Goal: Task Accomplishment & Management: Complete application form

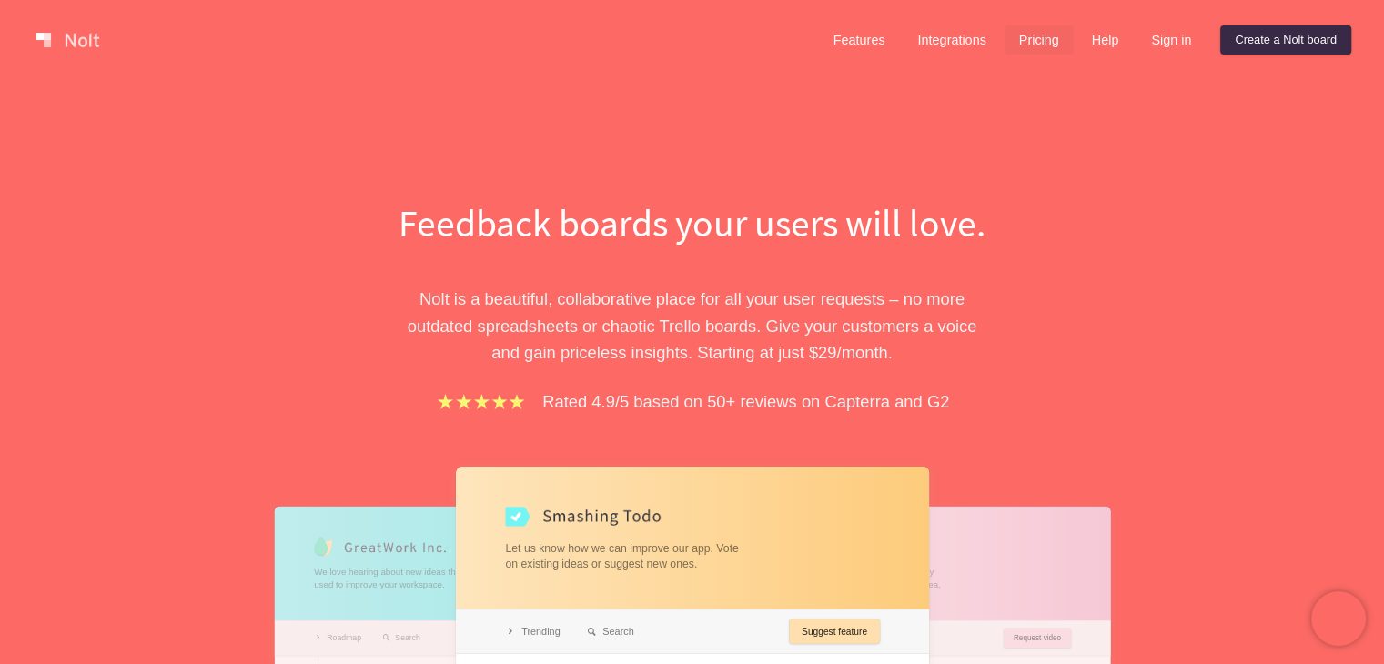
click at [1040, 34] on link "Pricing" at bounding box center [1039, 39] width 69 height 29
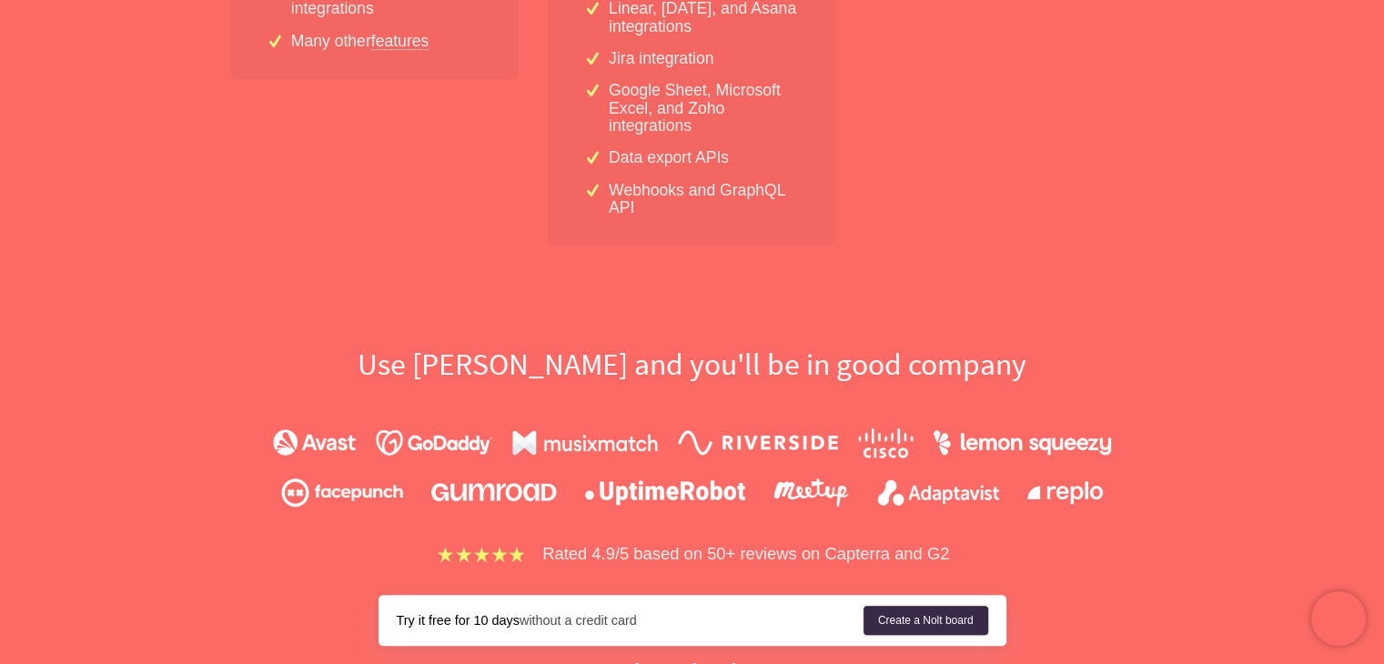
scroll to position [910, 0]
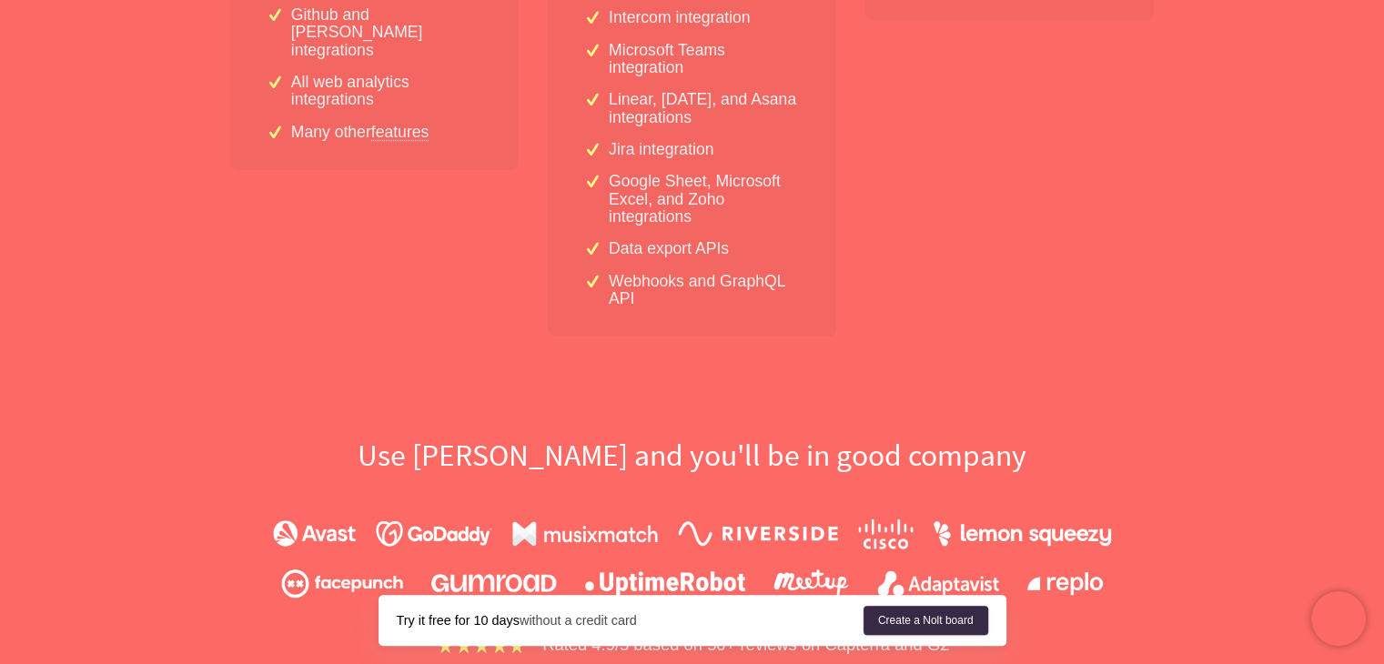
click at [417, 124] on link "features" at bounding box center [400, 132] width 58 height 16
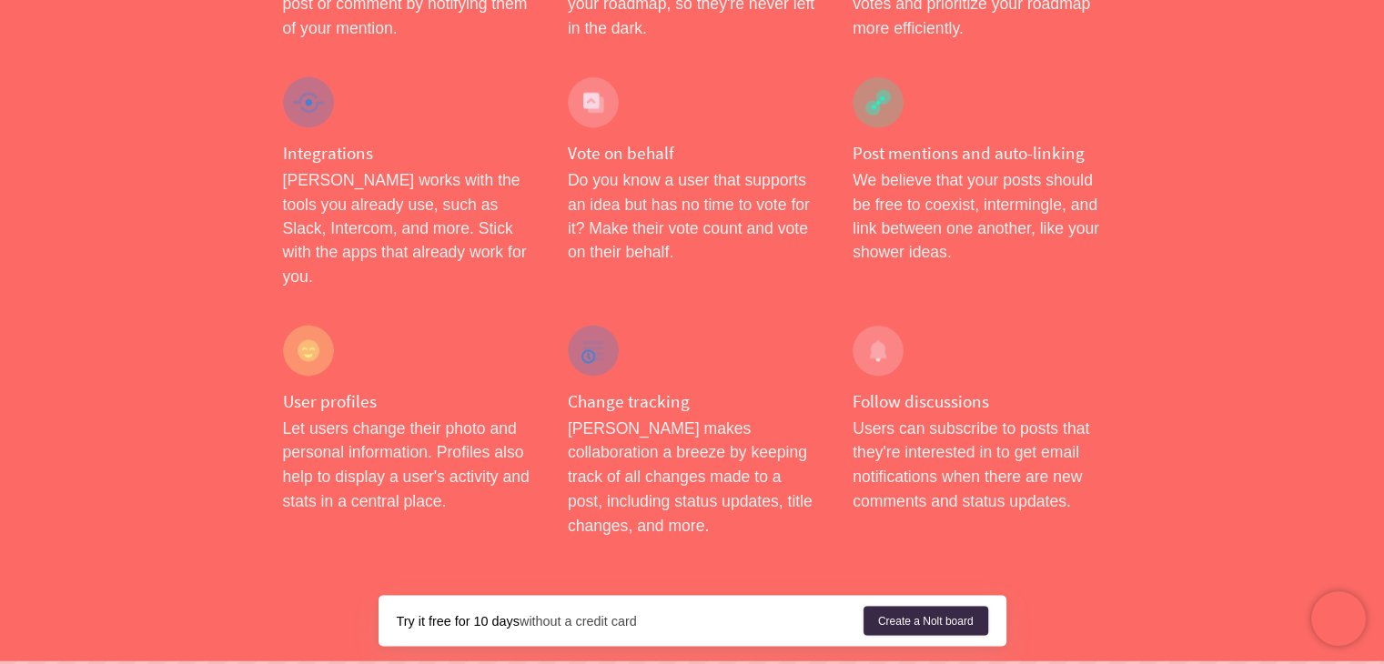
scroll to position [3003, 0]
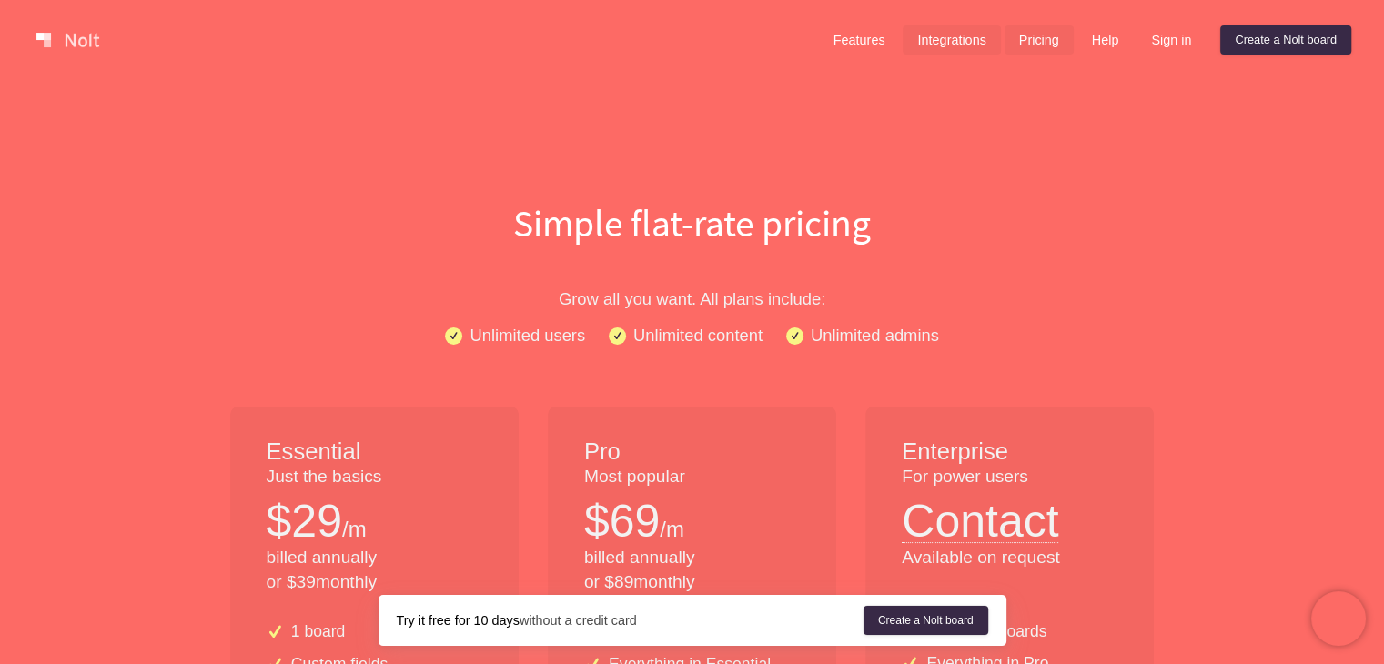
click at [942, 47] on link "Integrations" at bounding box center [951, 39] width 97 height 29
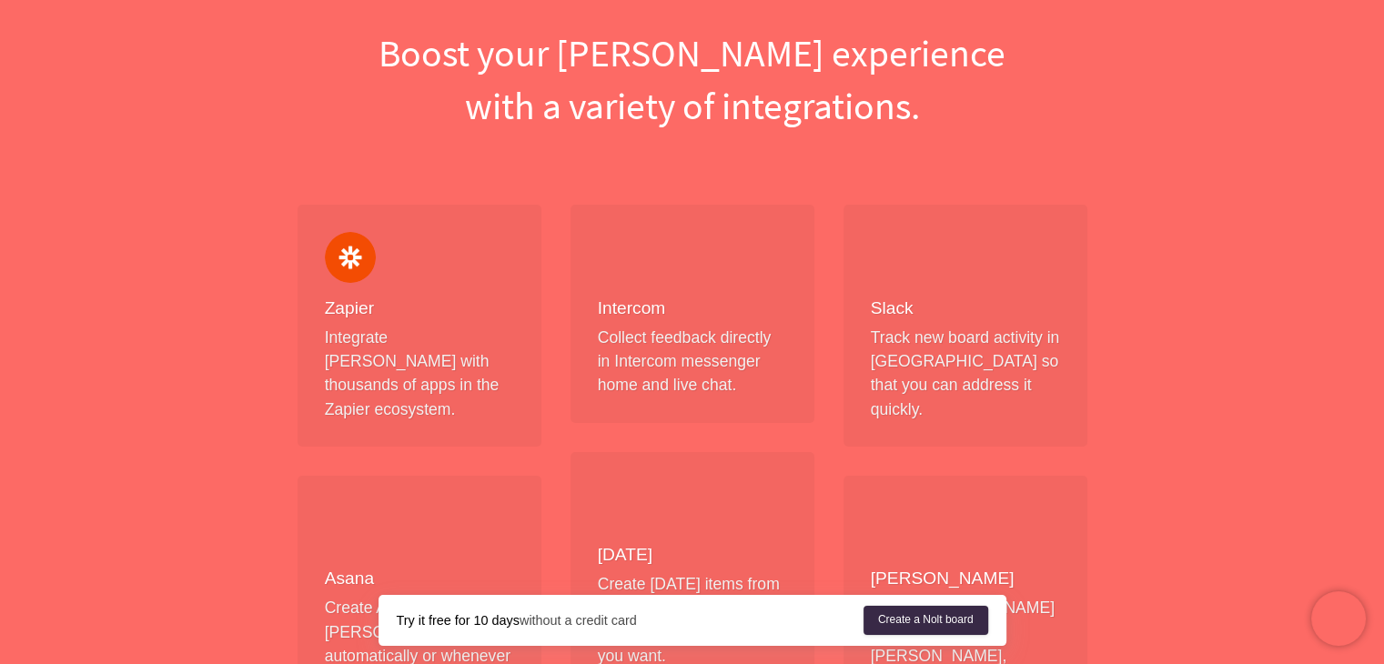
scroll to position [364, 0]
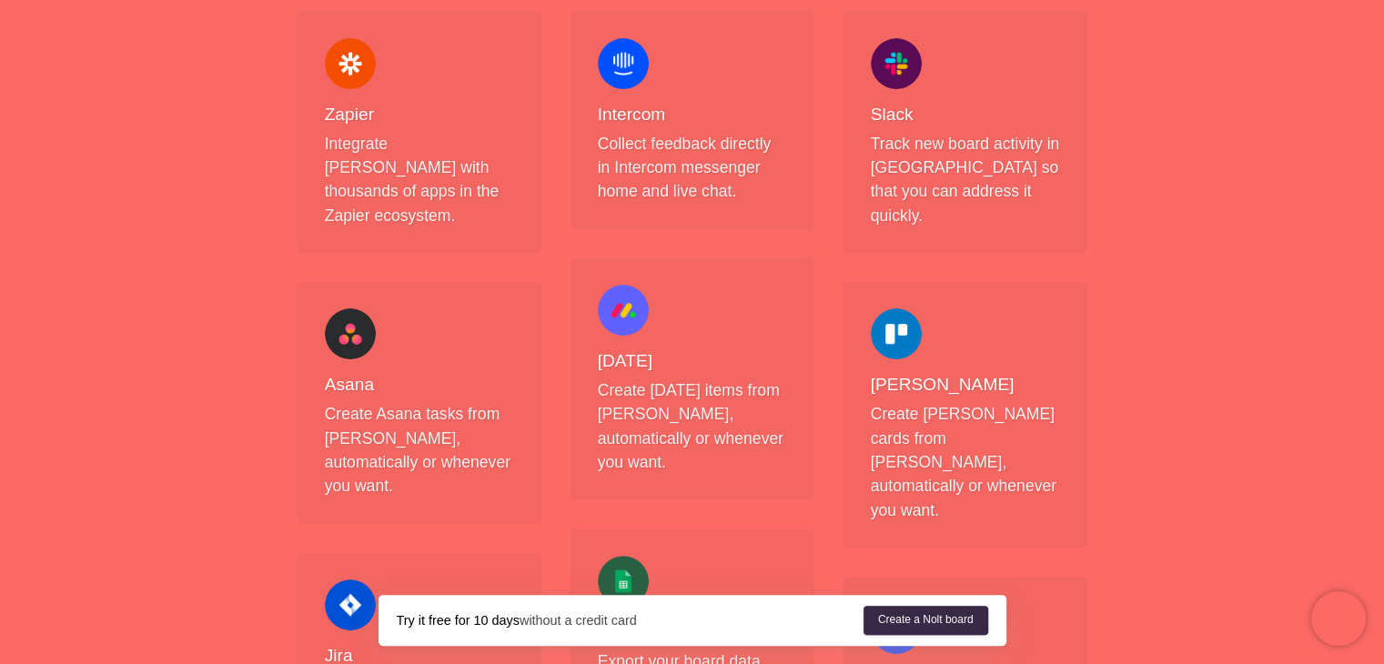
click at [619, 60] on div at bounding box center [623, 63] width 51 height 51
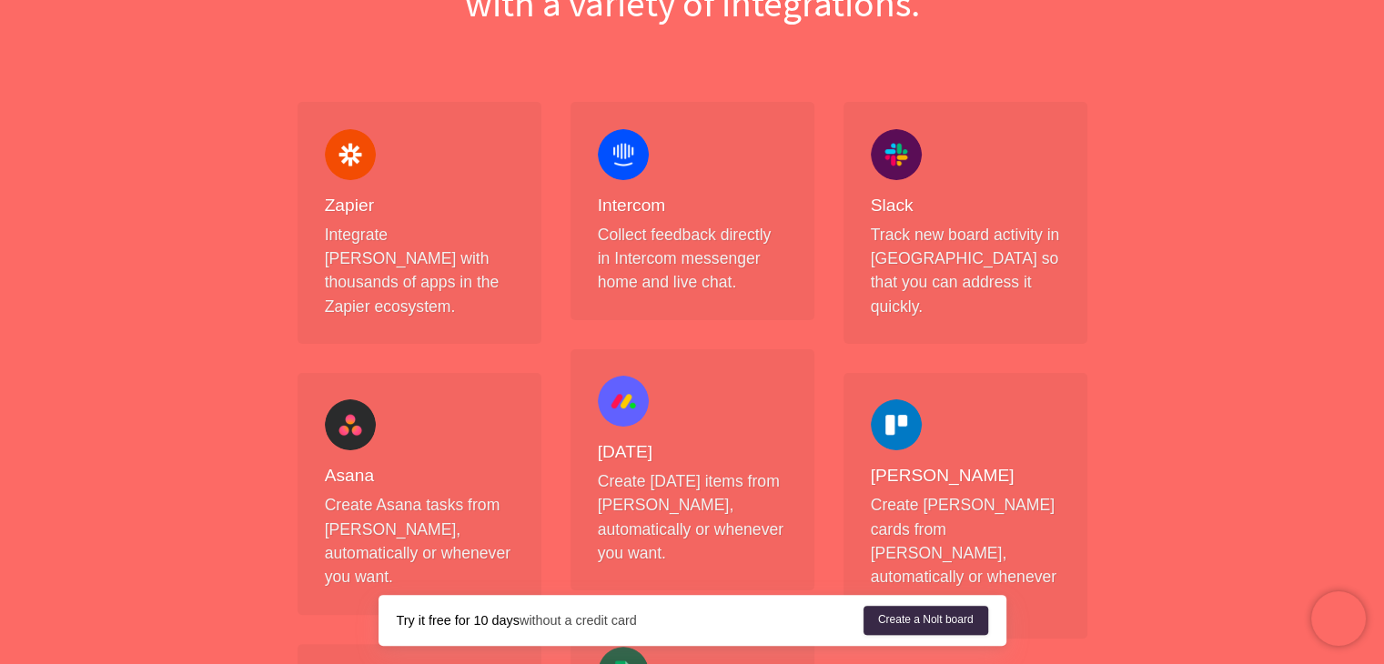
scroll to position [0, 0]
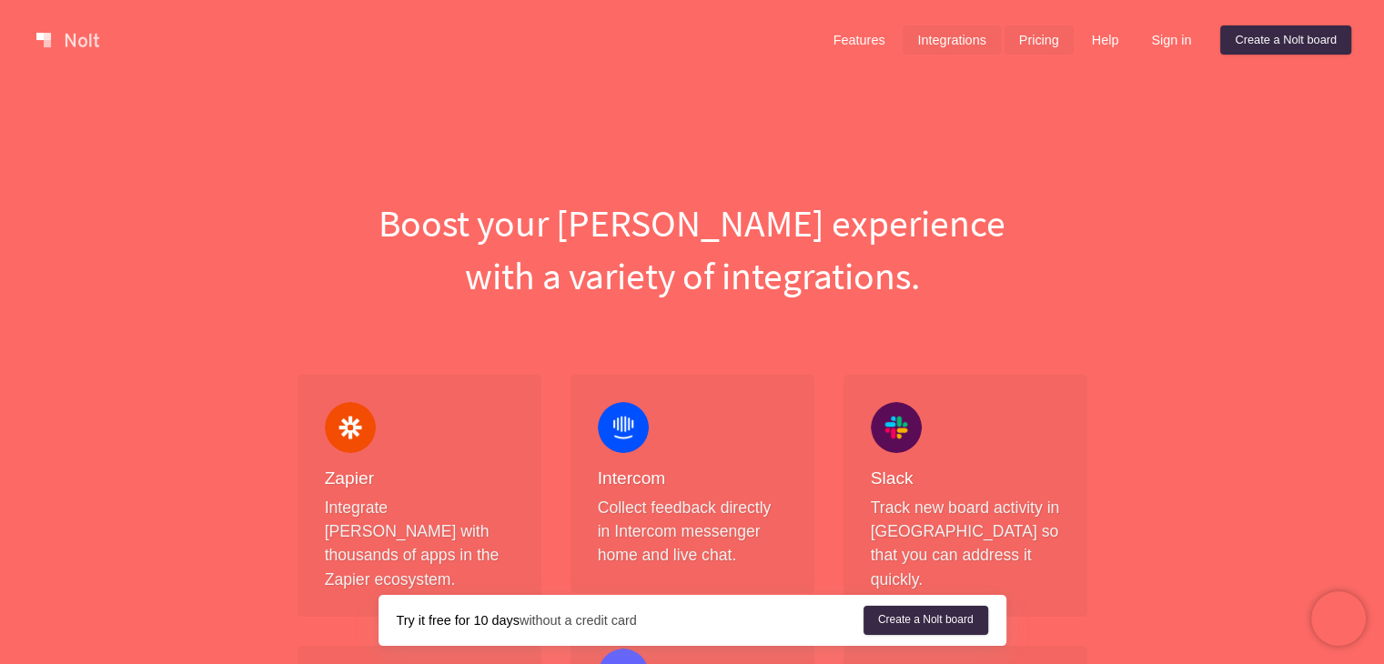
click at [1030, 45] on link "Pricing" at bounding box center [1039, 39] width 69 height 29
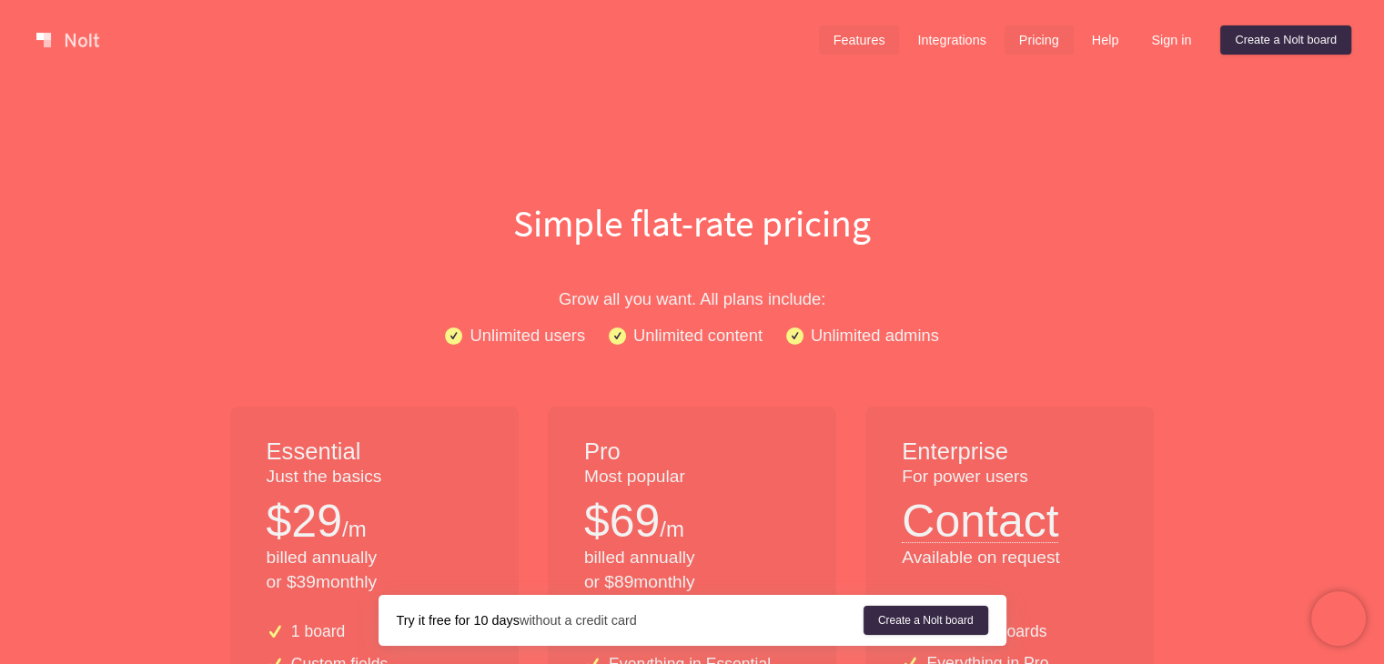
click at [834, 45] on link "Features" at bounding box center [859, 39] width 81 height 29
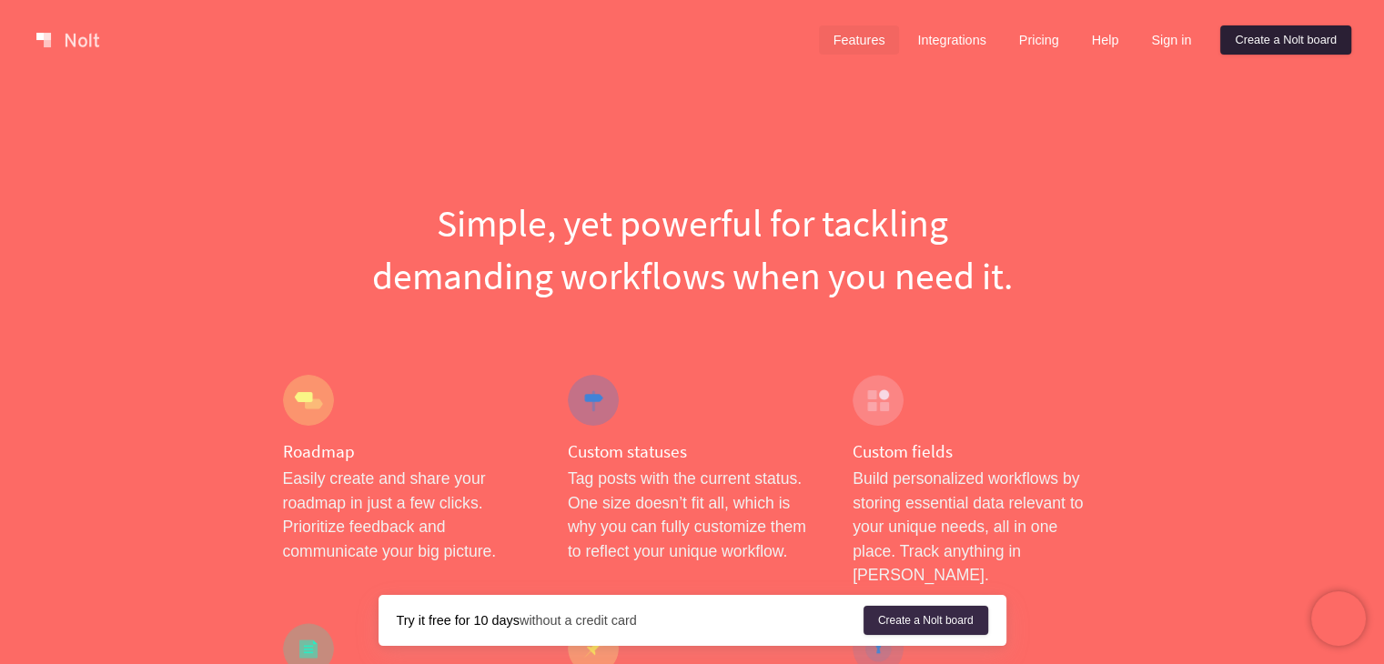
click at [1278, 41] on link "Create a Nolt board" at bounding box center [1285, 39] width 131 height 29
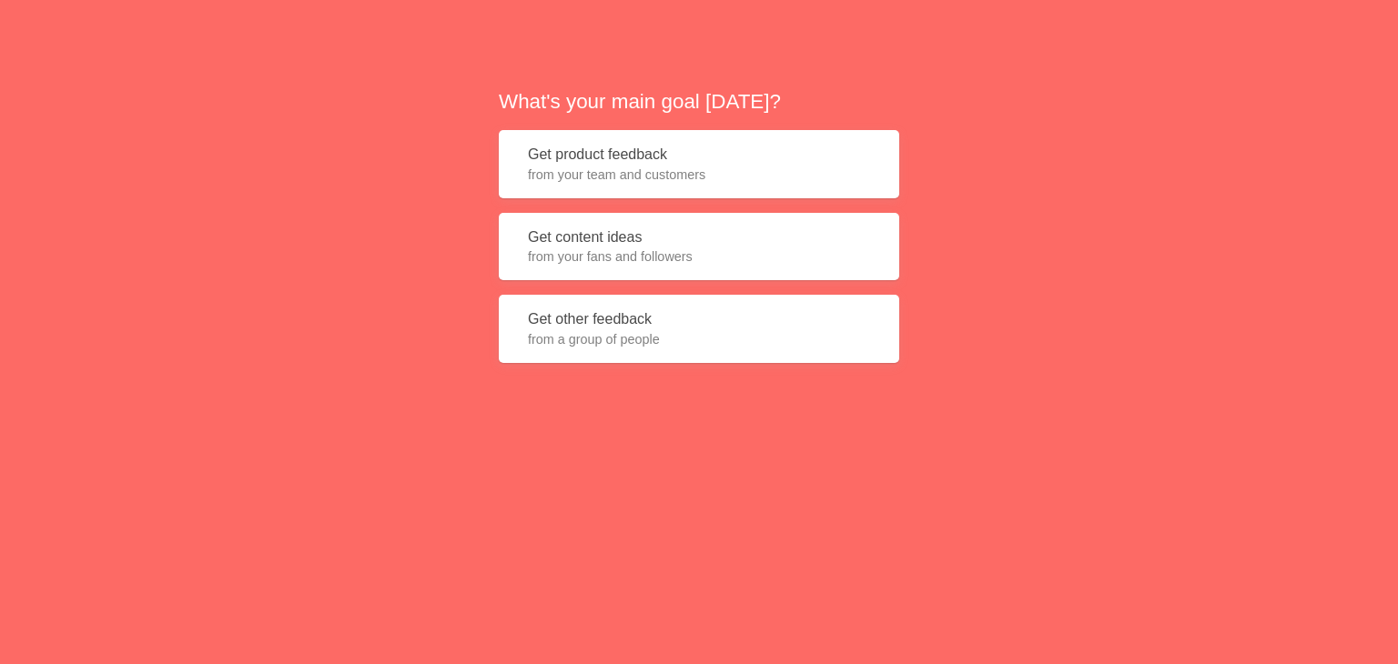
click at [674, 167] on span "from your team and customers" at bounding box center [699, 175] width 342 height 18
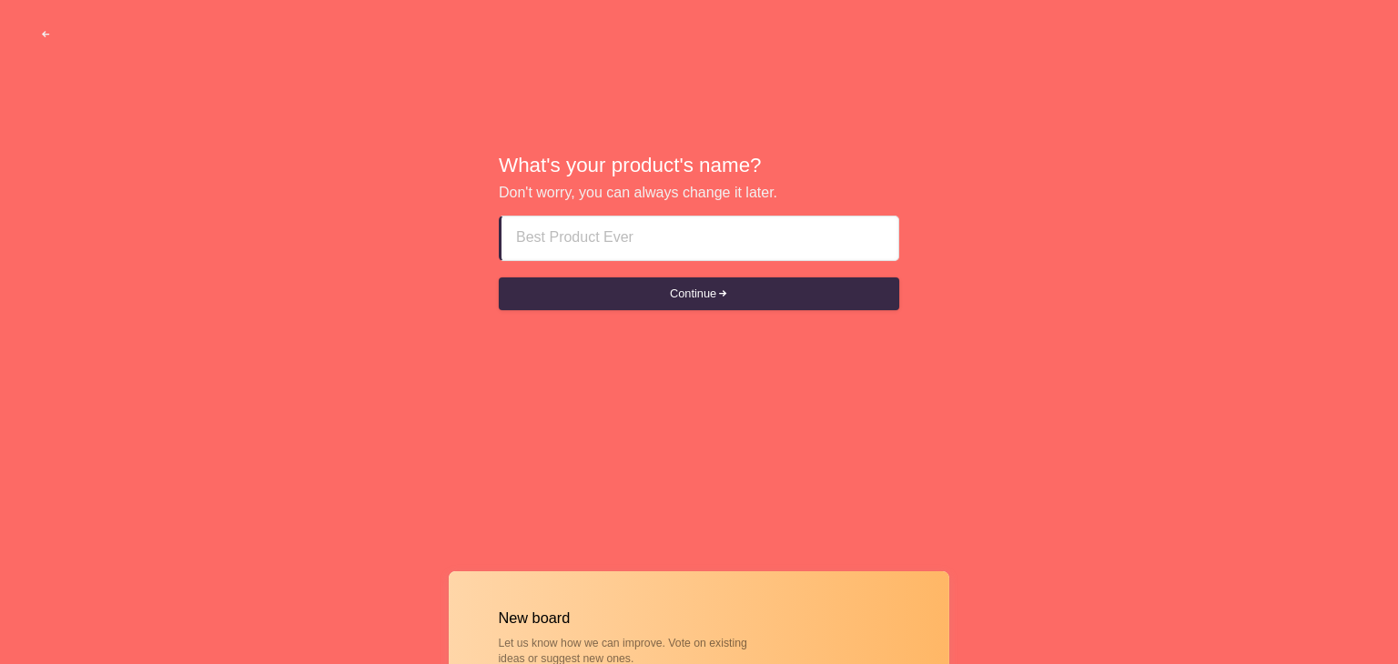
click at [735, 243] on input at bounding box center [700, 239] width 368 height 44
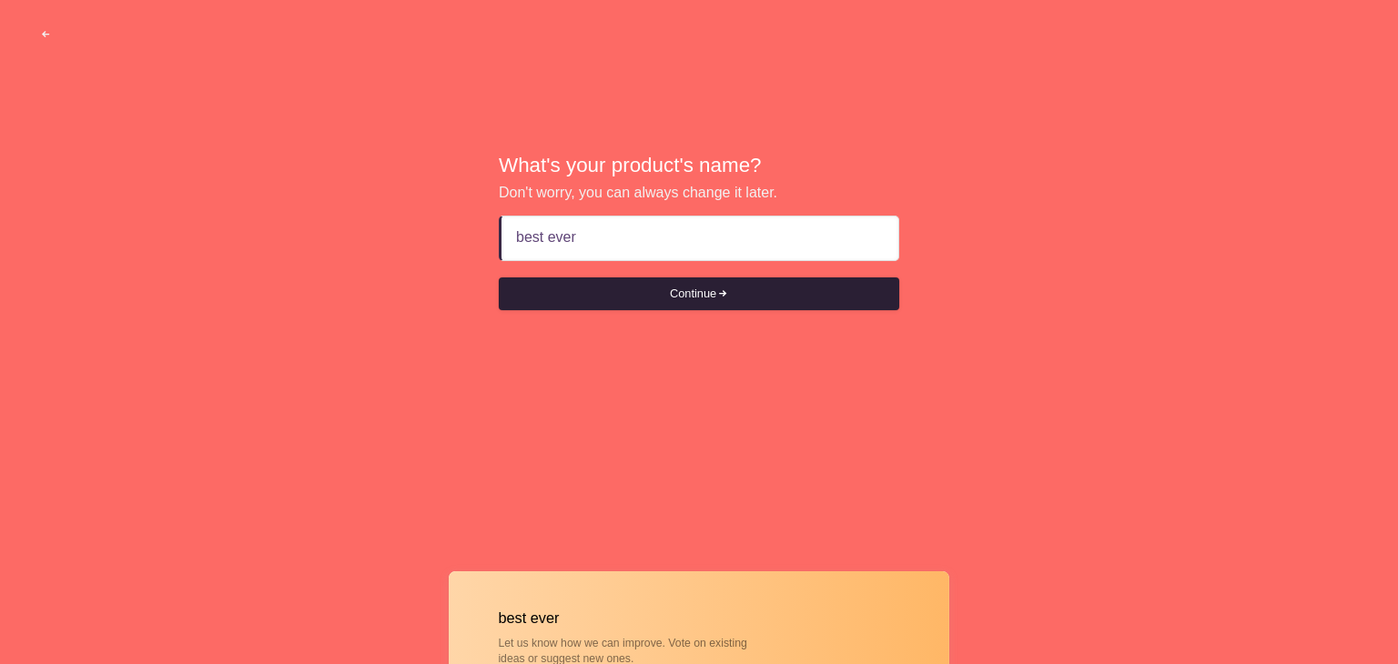
click at [722, 295] on span "submit" at bounding box center [722, 294] width 12 height 12
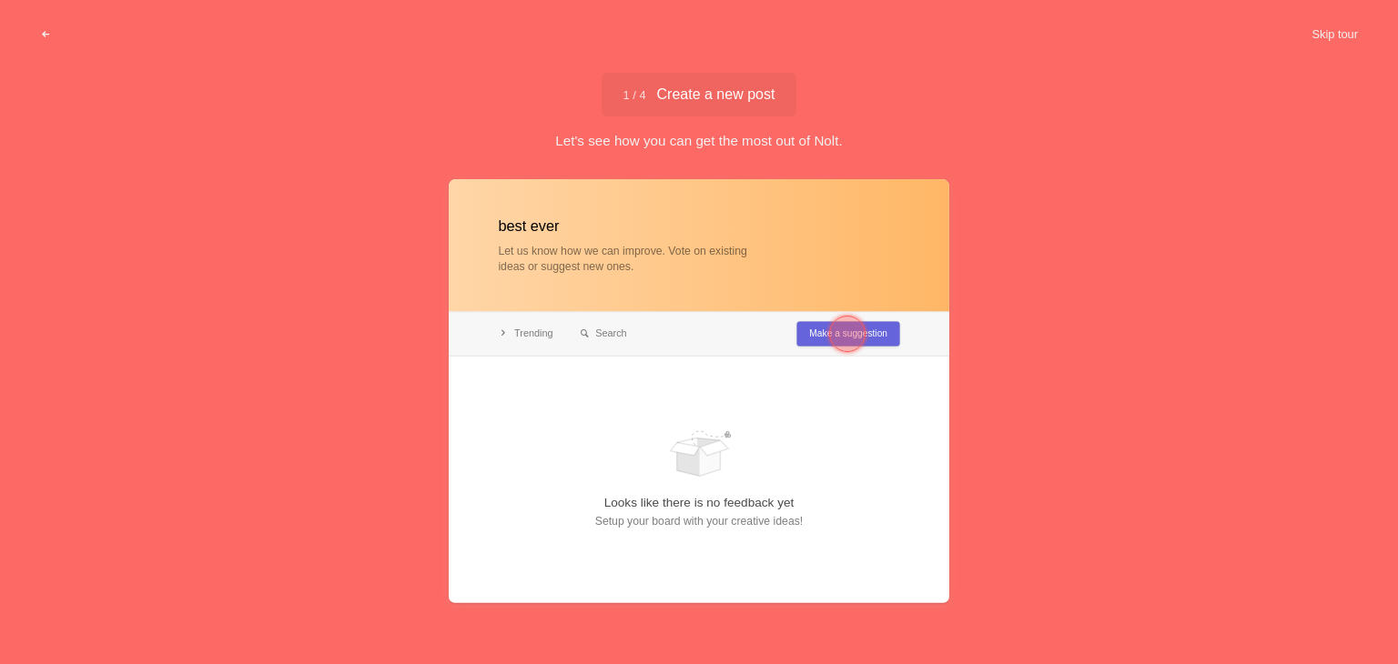
type input "best ever"
click at [833, 336] on div at bounding box center [847, 334] width 36 height 36
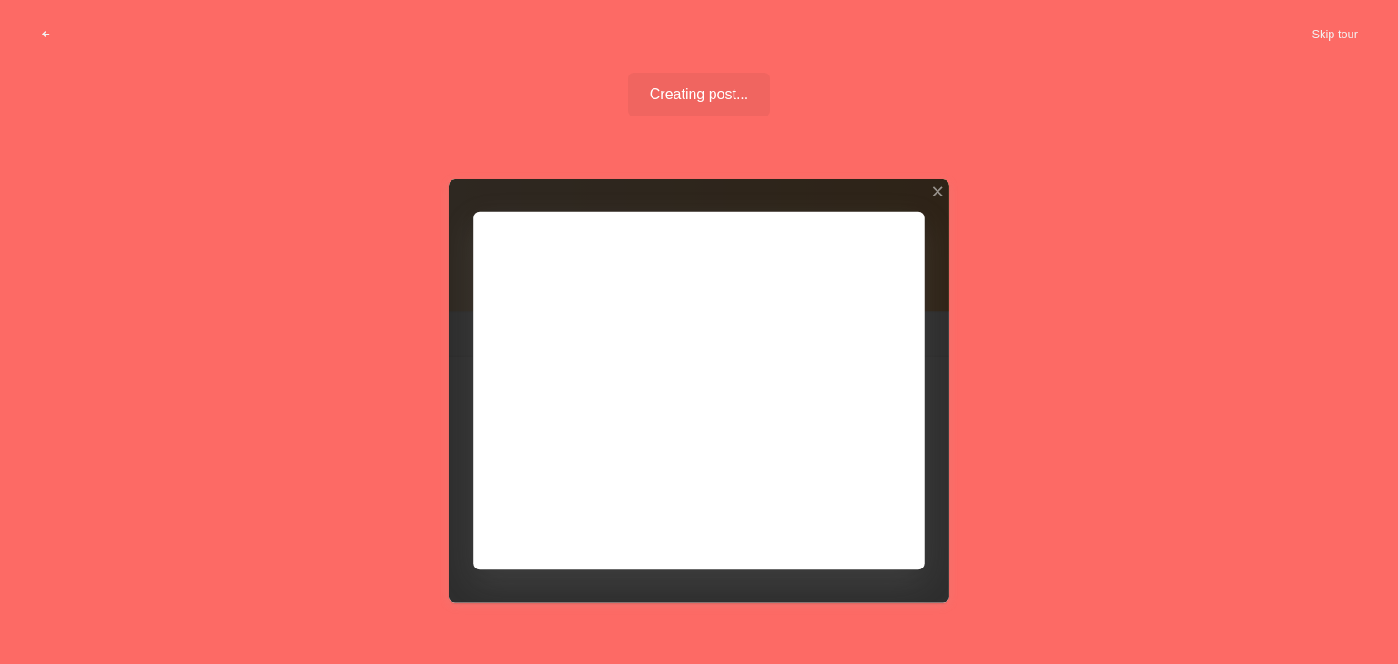
drag, startPoint x: 686, startPoint y: 325, endPoint x: 803, endPoint y: 419, distance: 149.5
click at [711, 339] on div at bounding box center [699, 390] width 500 height 423
click at [834, 516] on div at bounding box center [699, 390] width 500 height 423
click at [840, 520] on div at bounding box center [699, 390] width 500 height 423
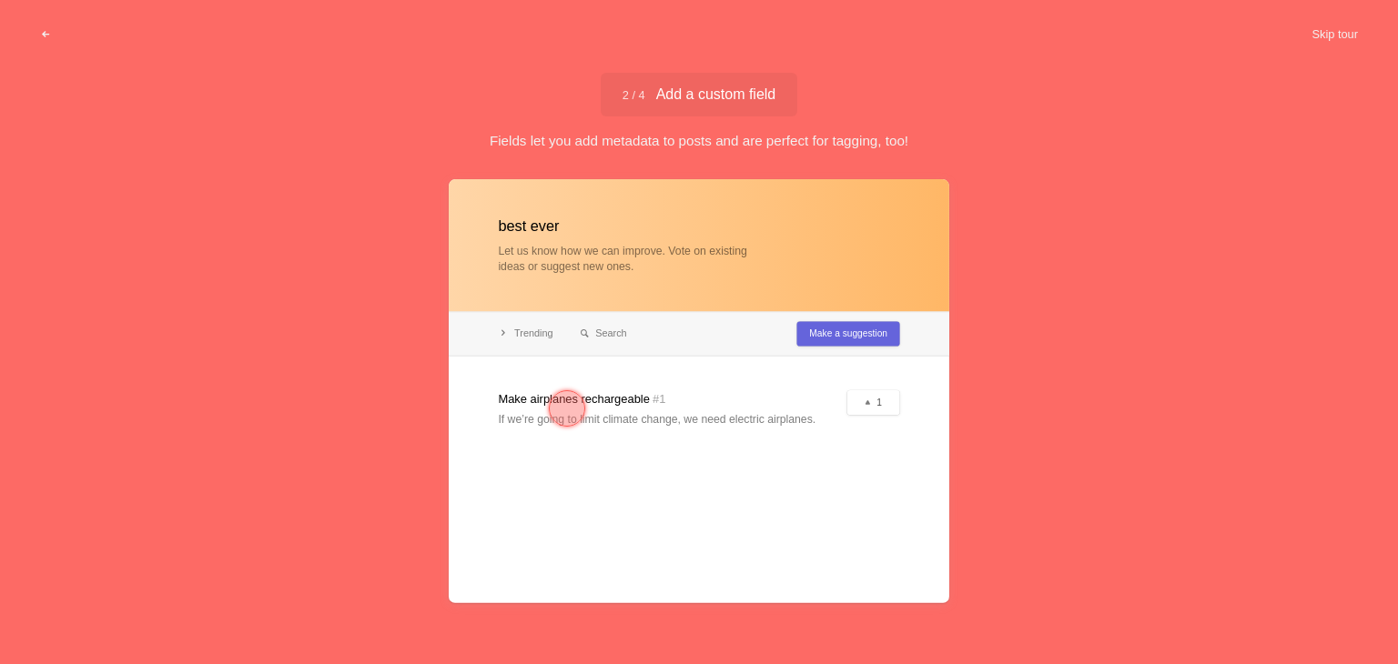
click at [554, 409] on div at bounding box center [567, 408] width 36 height 36
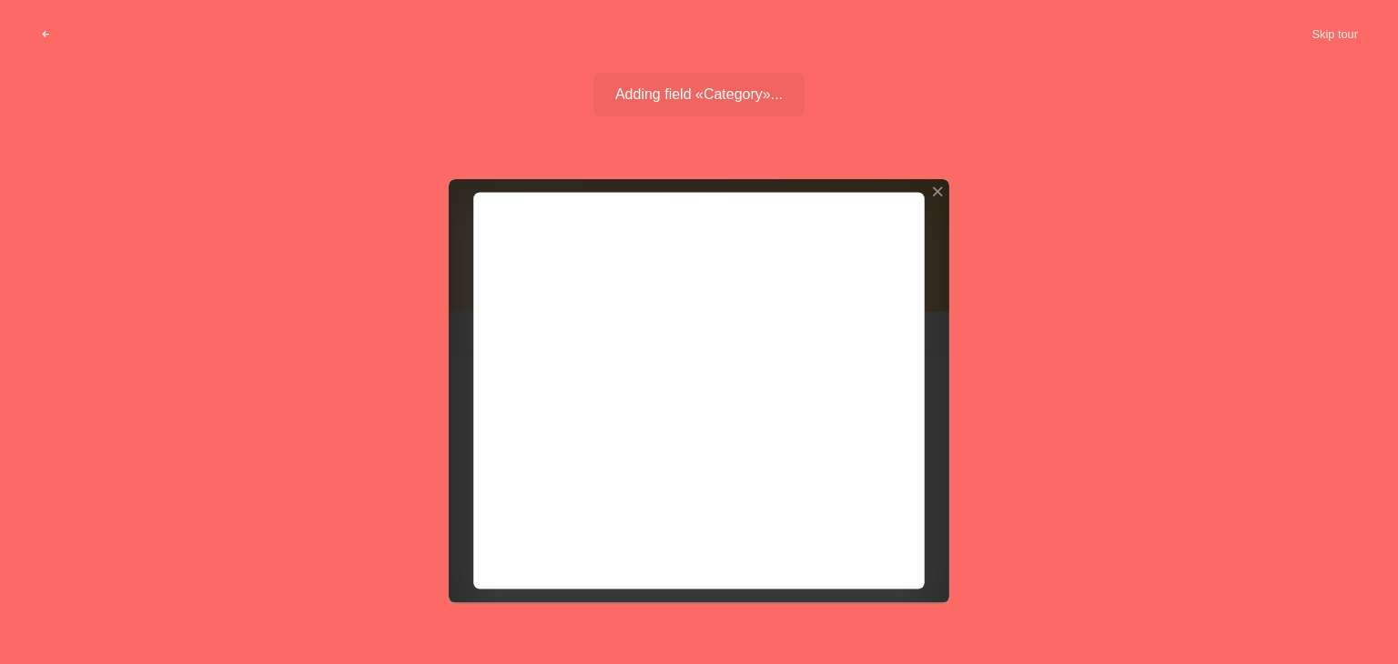
click at [558, 387] on div at bounding box center [699, 390] width 500 height 423
click at [732, 430] on div at bounding box center [699, 390] width 500 height 423
click at [718, 432] on div at bounding box center [699, 390] width 500 height 423
click at [1033, 397] on div "best ever Let us know how we can improve. Vote on existing ideas or suggest new…" at bounding box center [699, 428] width 1398 height 499
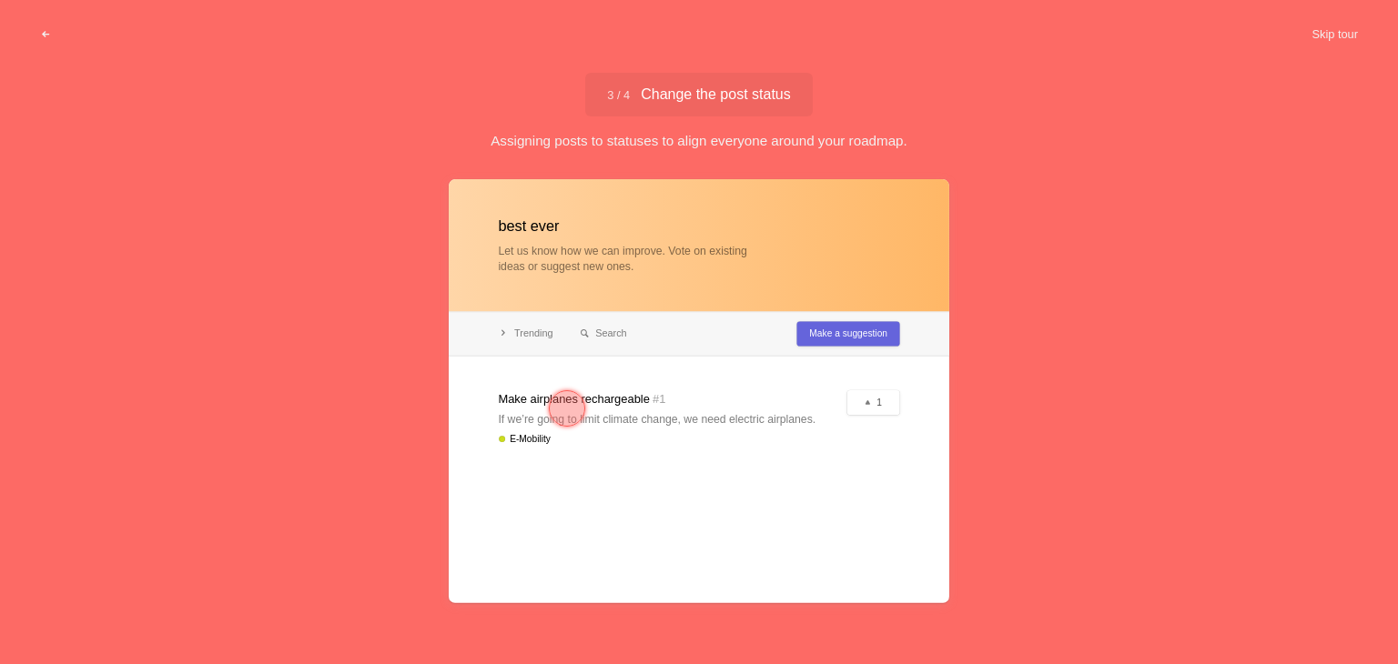
click at [579, 416] on div at bounding box center [567, 408] width 36 height 36
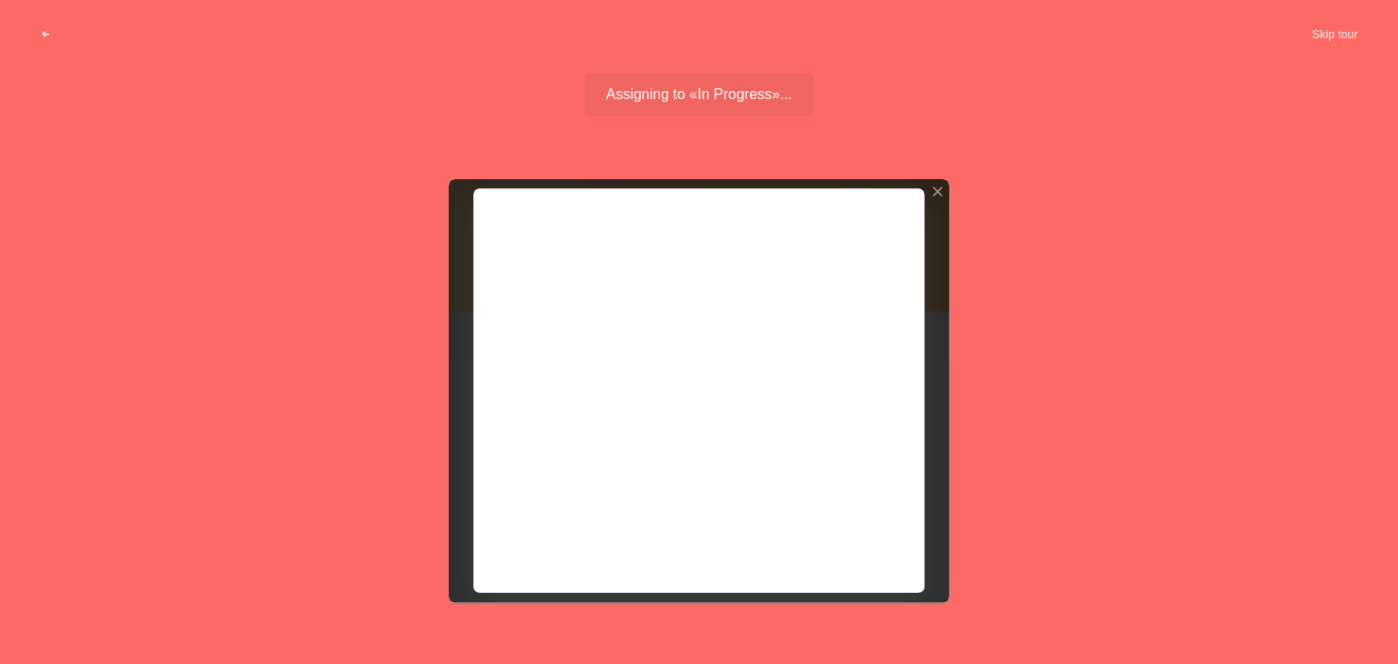
click at [652, 373] on div at bounding box center [699, 390] width 500 height 423
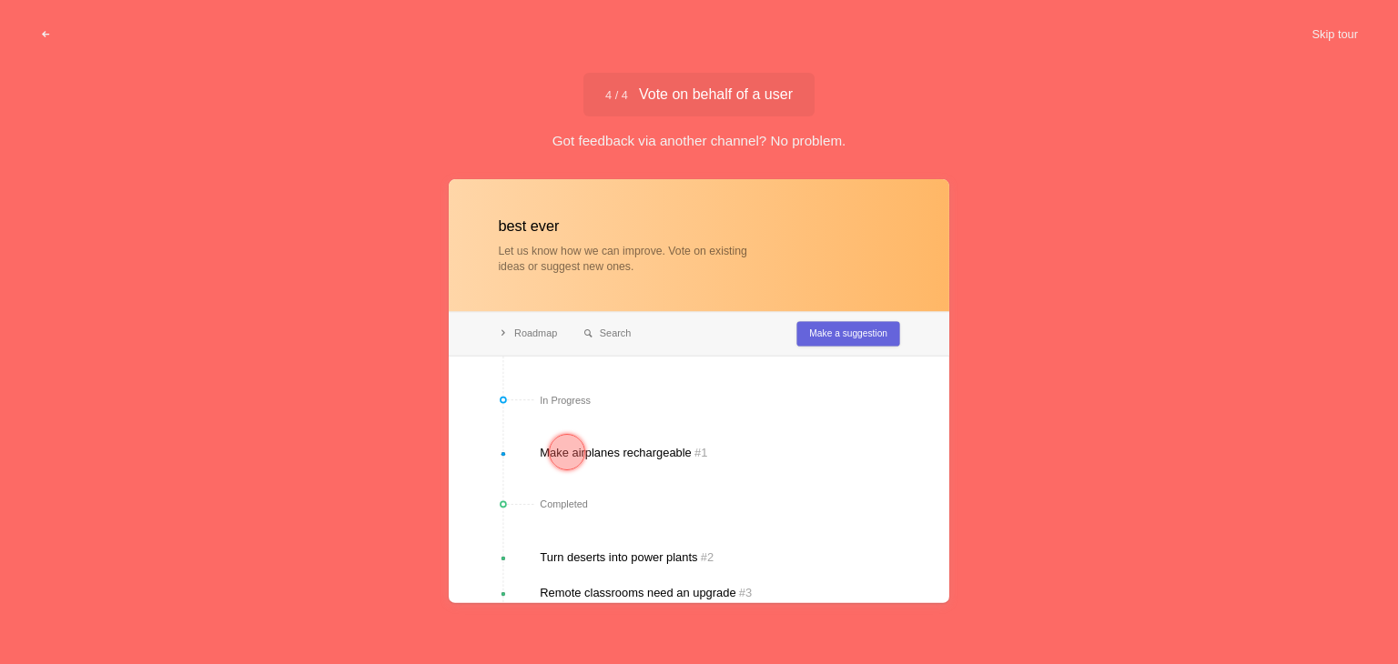
click at [556, 457] on div at bounding box center [567, 452] width 36 height 36
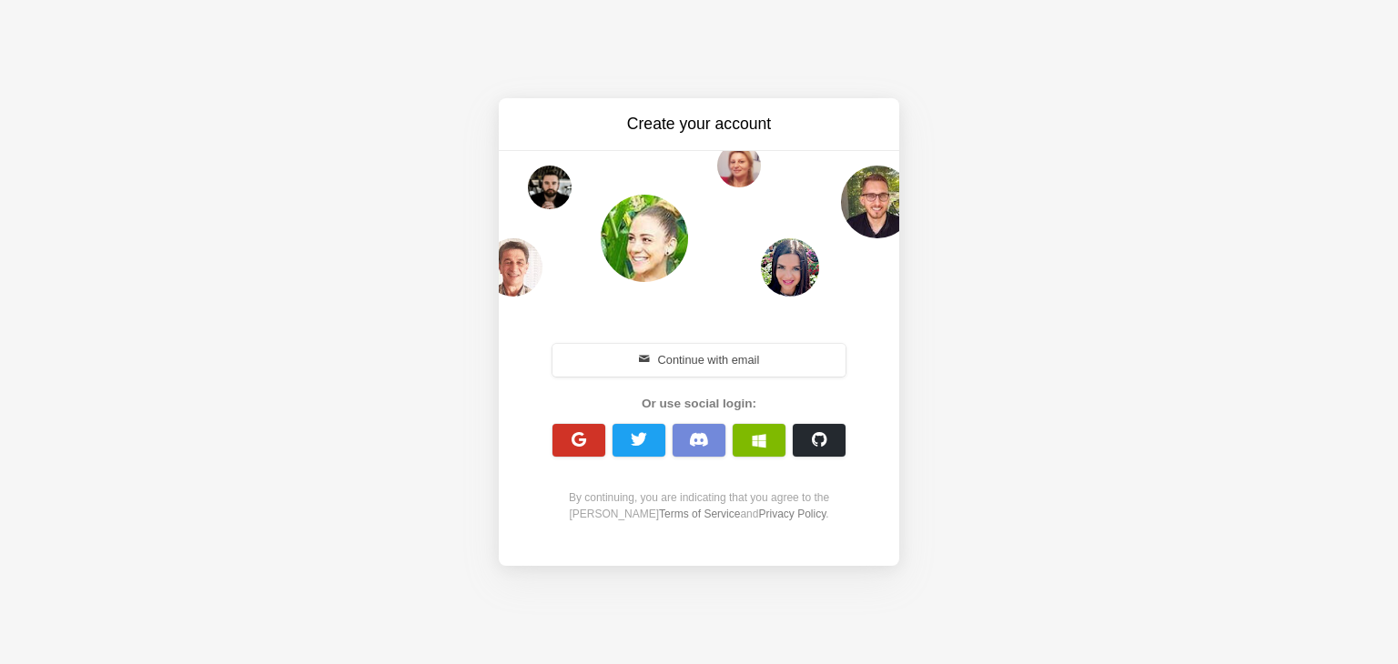
click at [587, 442] on button "button" at bounding box center [578, 440] width 53 height 33
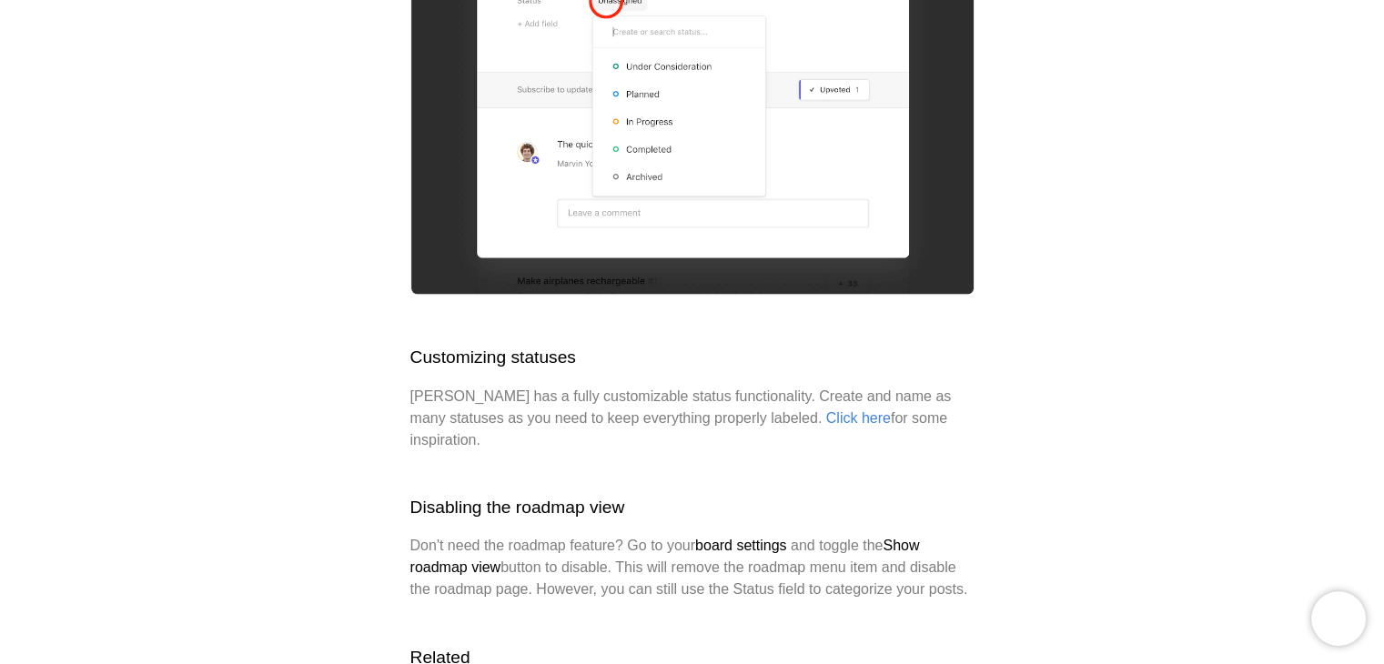
scroll to position [2654, 0]
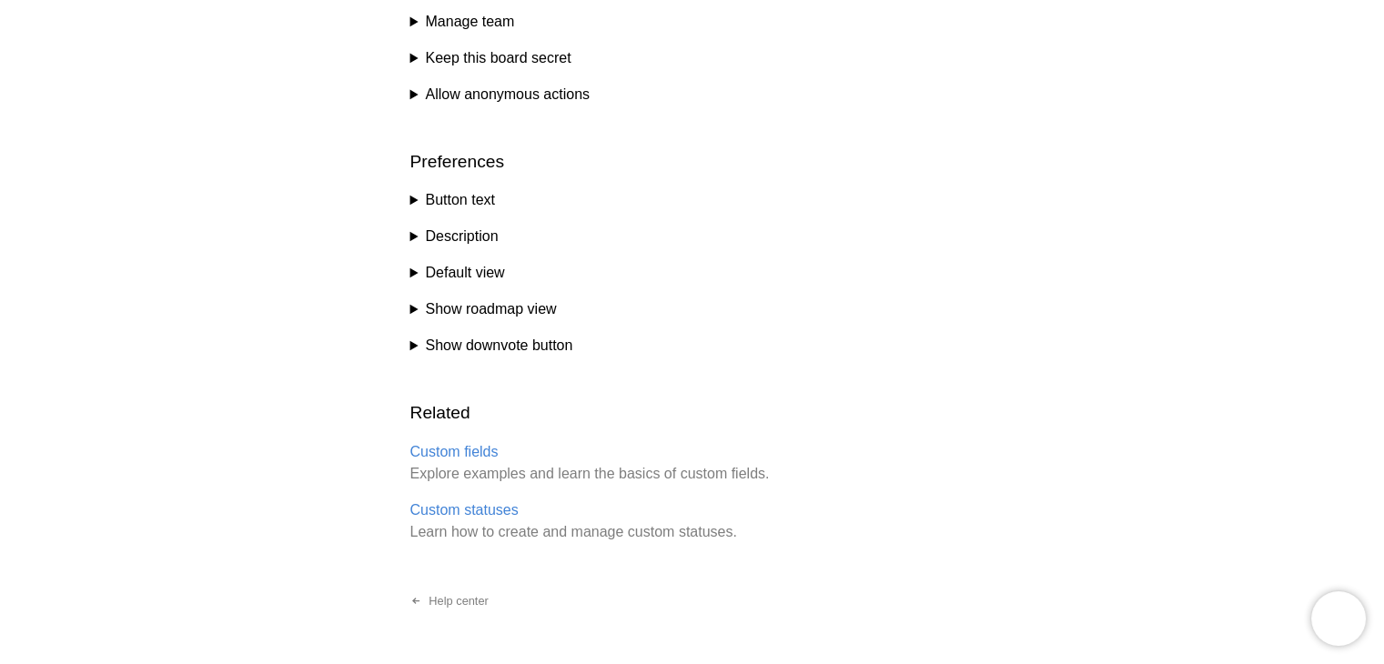
scroll to position [1092, 0]
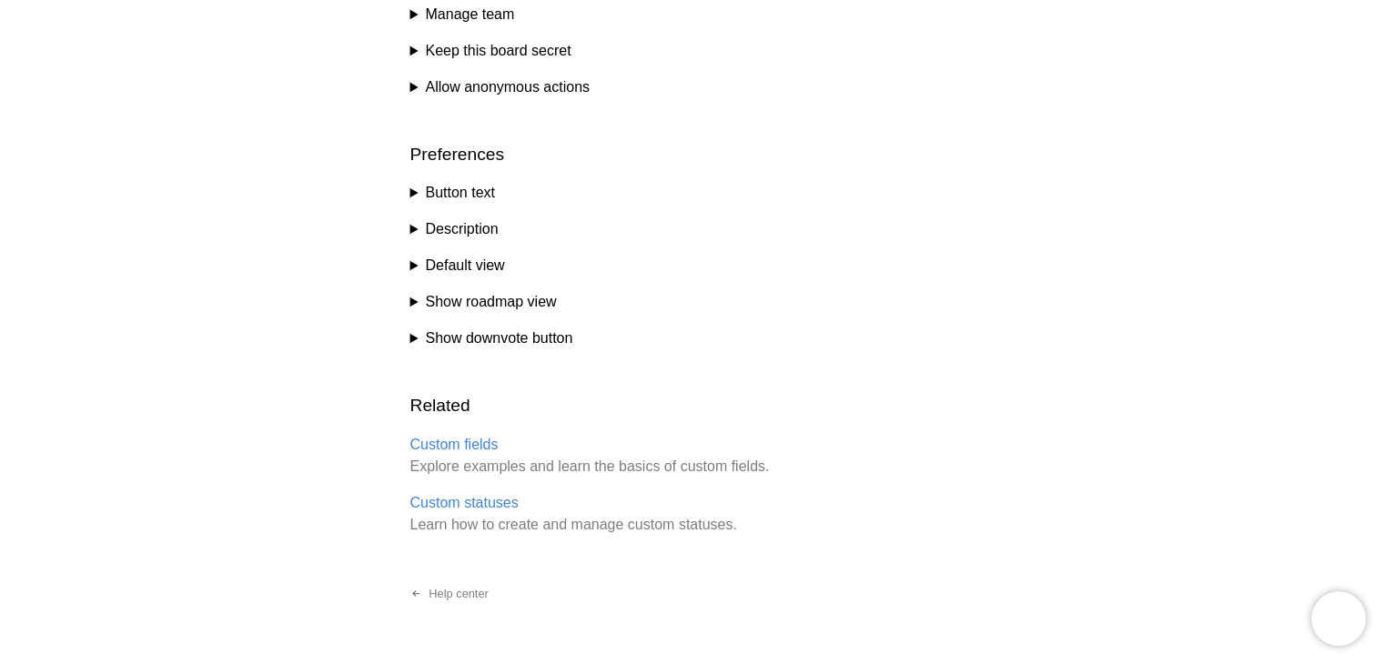
click at [465, 306] on summary "Show roadmap view" at bounding box center [692, 302] width 564 height 22
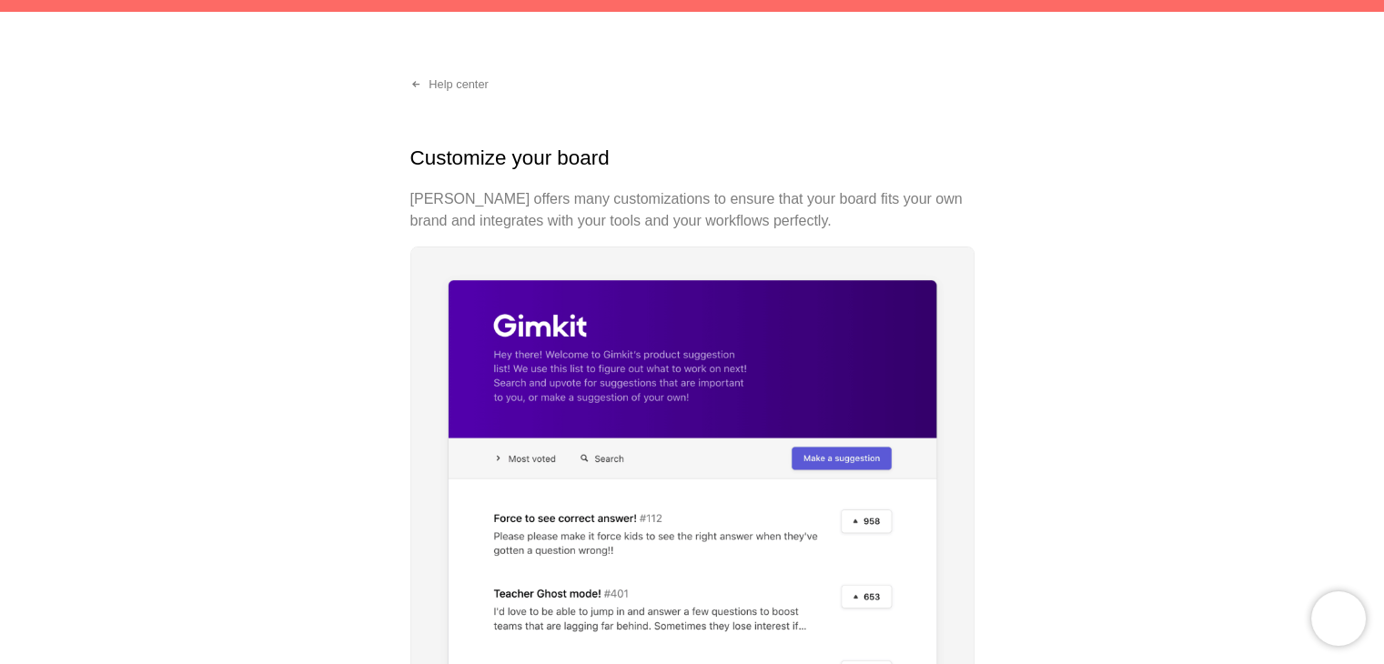
scroll to position [0, 0]
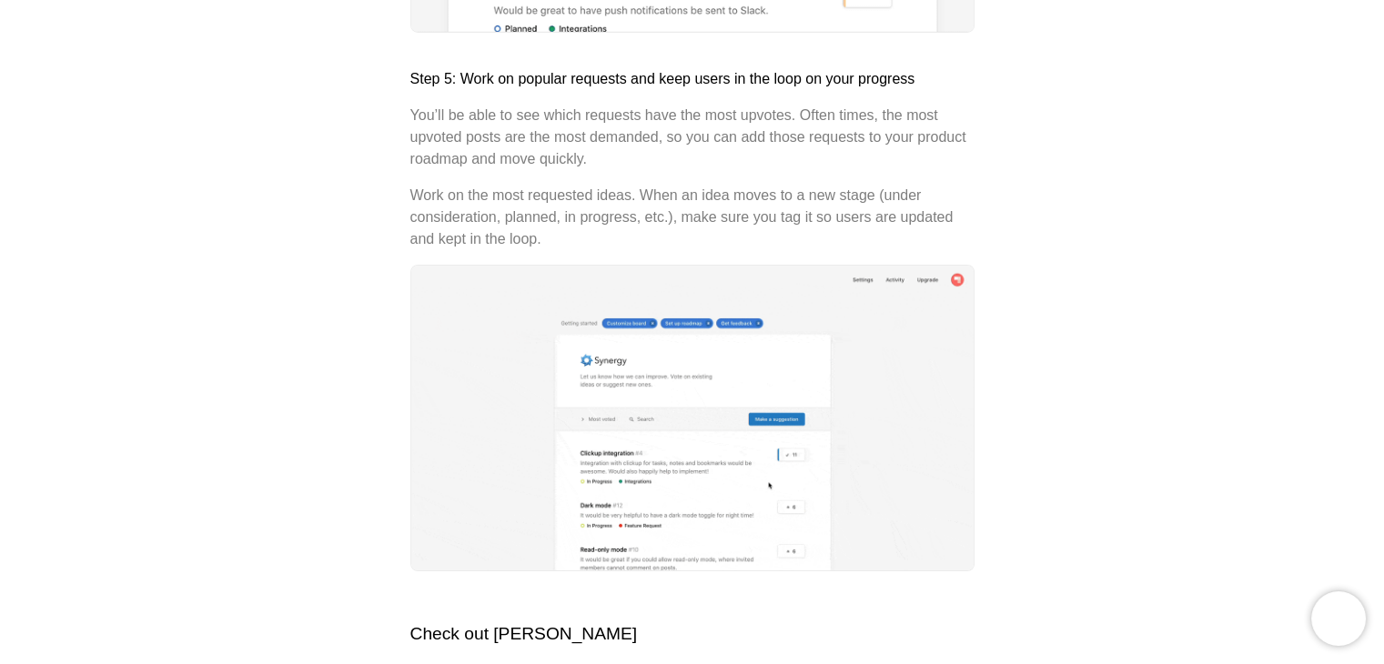
scroll to position [6457, 0]
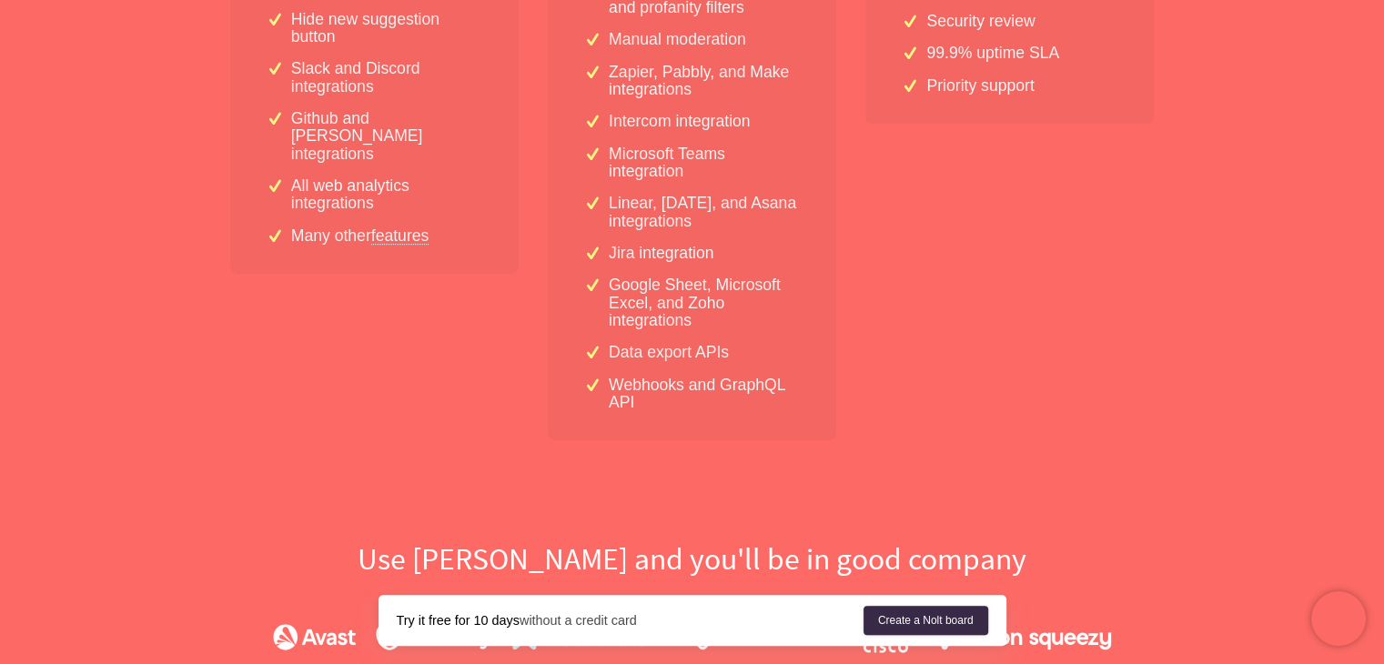
scroll to position [819, 0]
